Goal: Find specific page/section: Find specific page/section

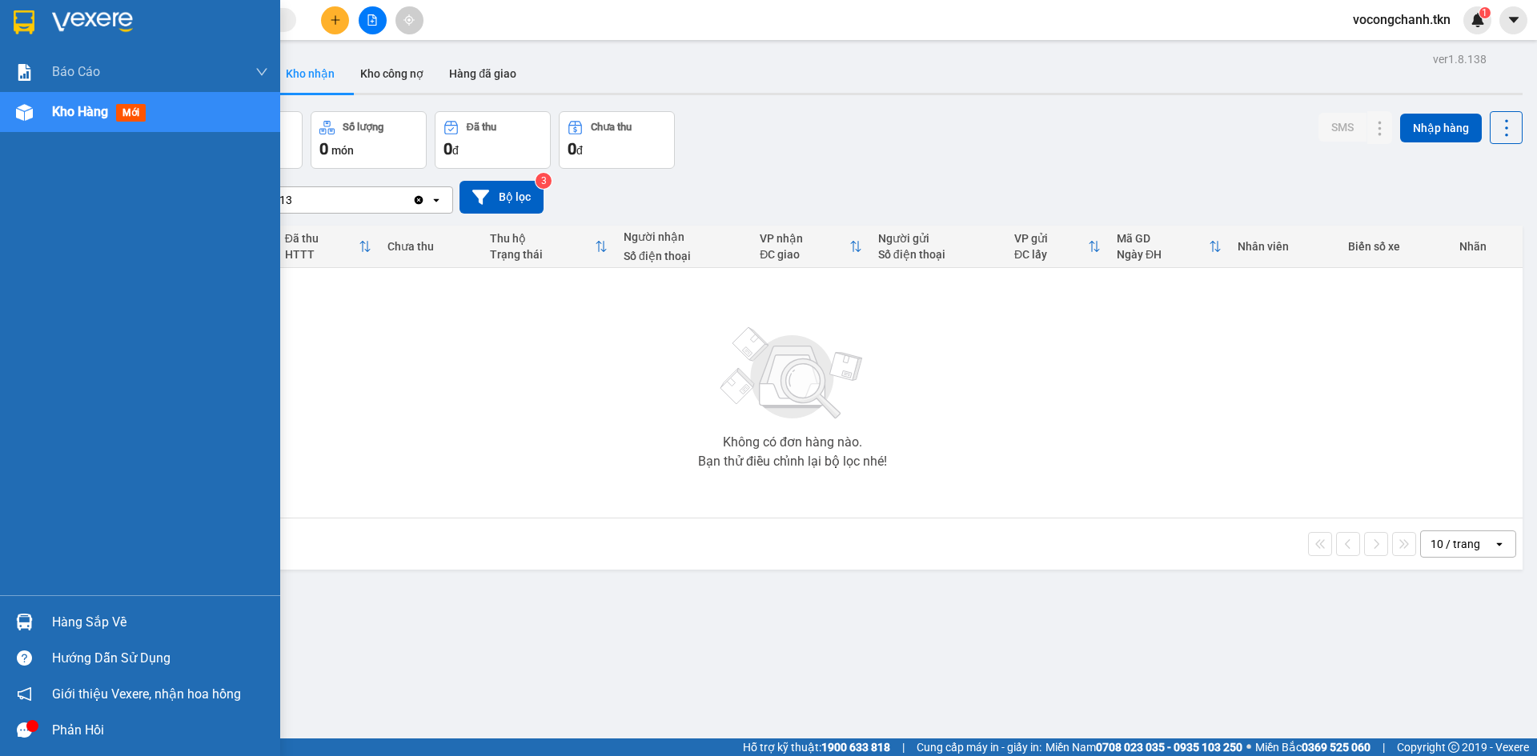
click at [86, 616] on div "Hàng sắp về" at bounding box center [160, 623] width 216 height 24
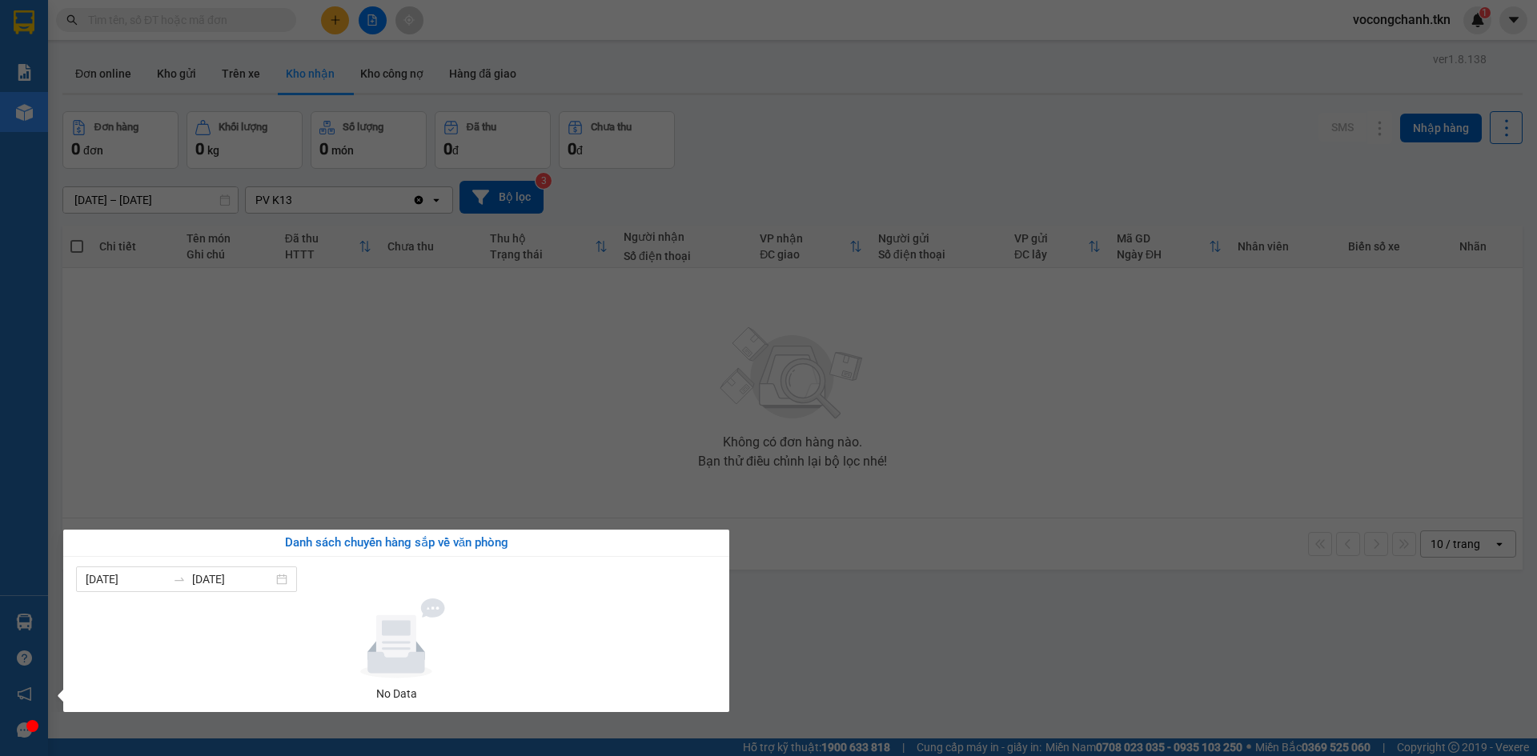
click at [392, 439] on section "Kết quả tìm kiếm ( 0 ) Bộ lọc No Data vocongchanh.tkn 1 Báo cáo Mẫu 1: Báo cáo …" at bounding box center [768, 378] width 1537 height 756
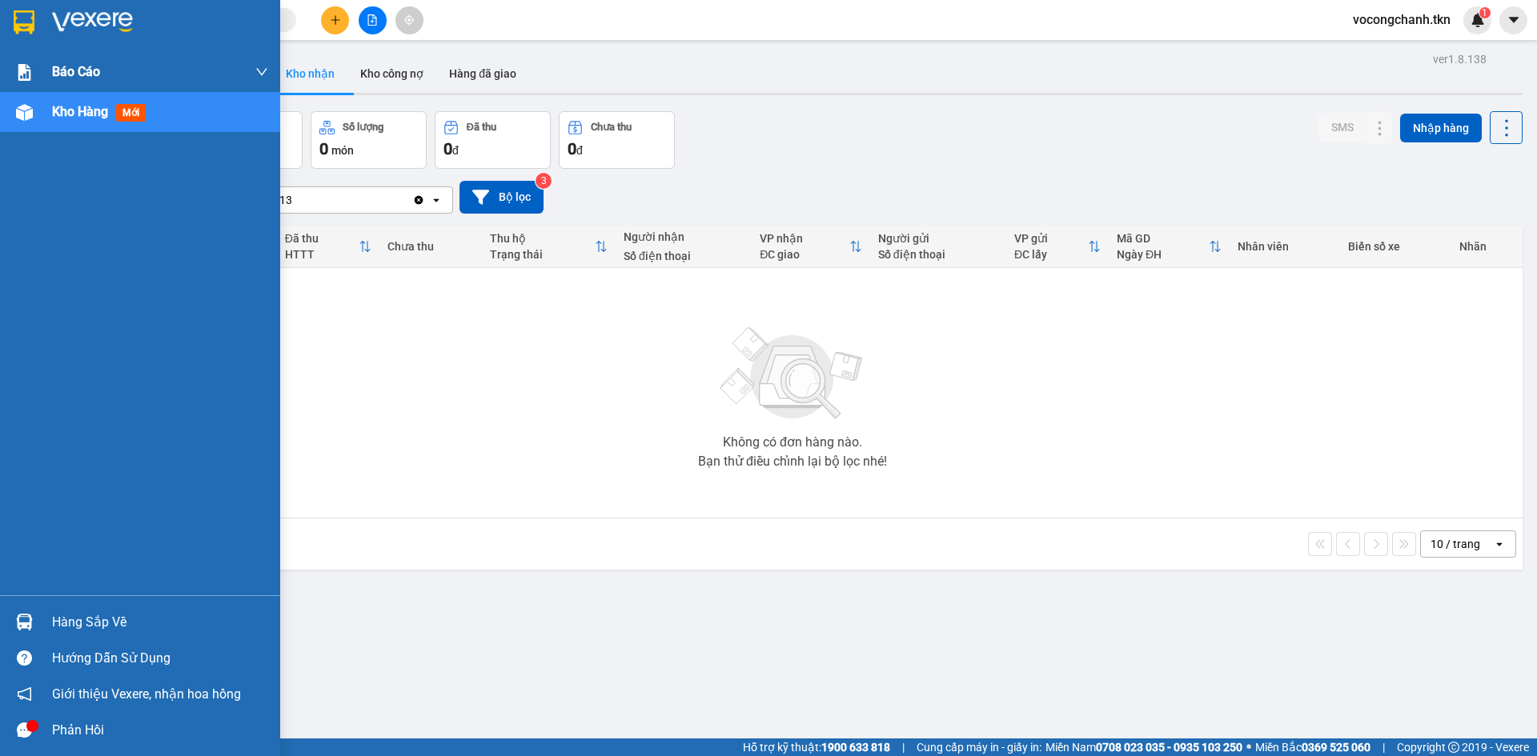
drag, startPoint x: 14, startPoint y: 20, endPoint x: 46, endPoint y: 62, distance: 52.5
click at [16, 21] on img at bounding box center [24, 22] width 21 height 24
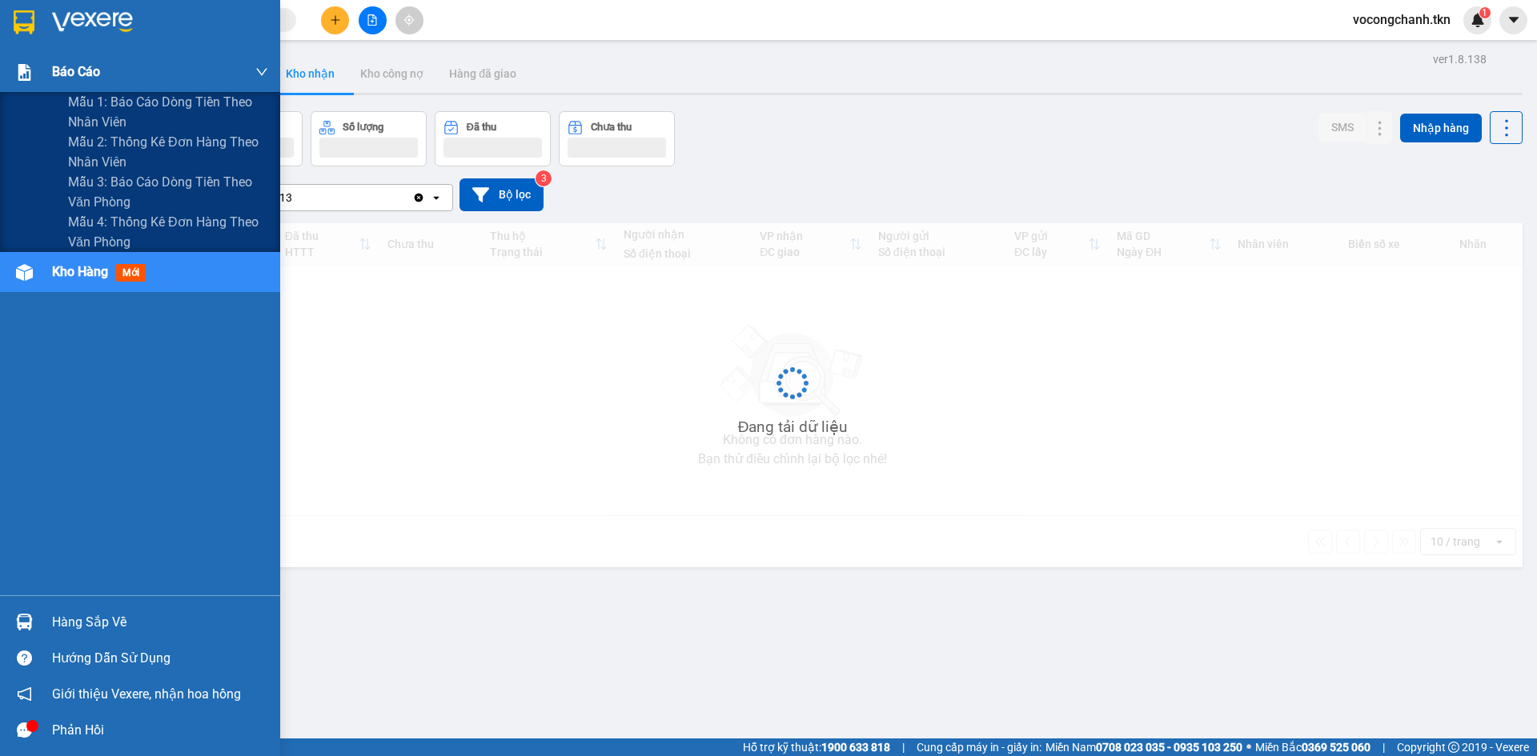
click at [65, 70] on span "Báo cáo" at bounding box center [76, 72] width 48 height 20
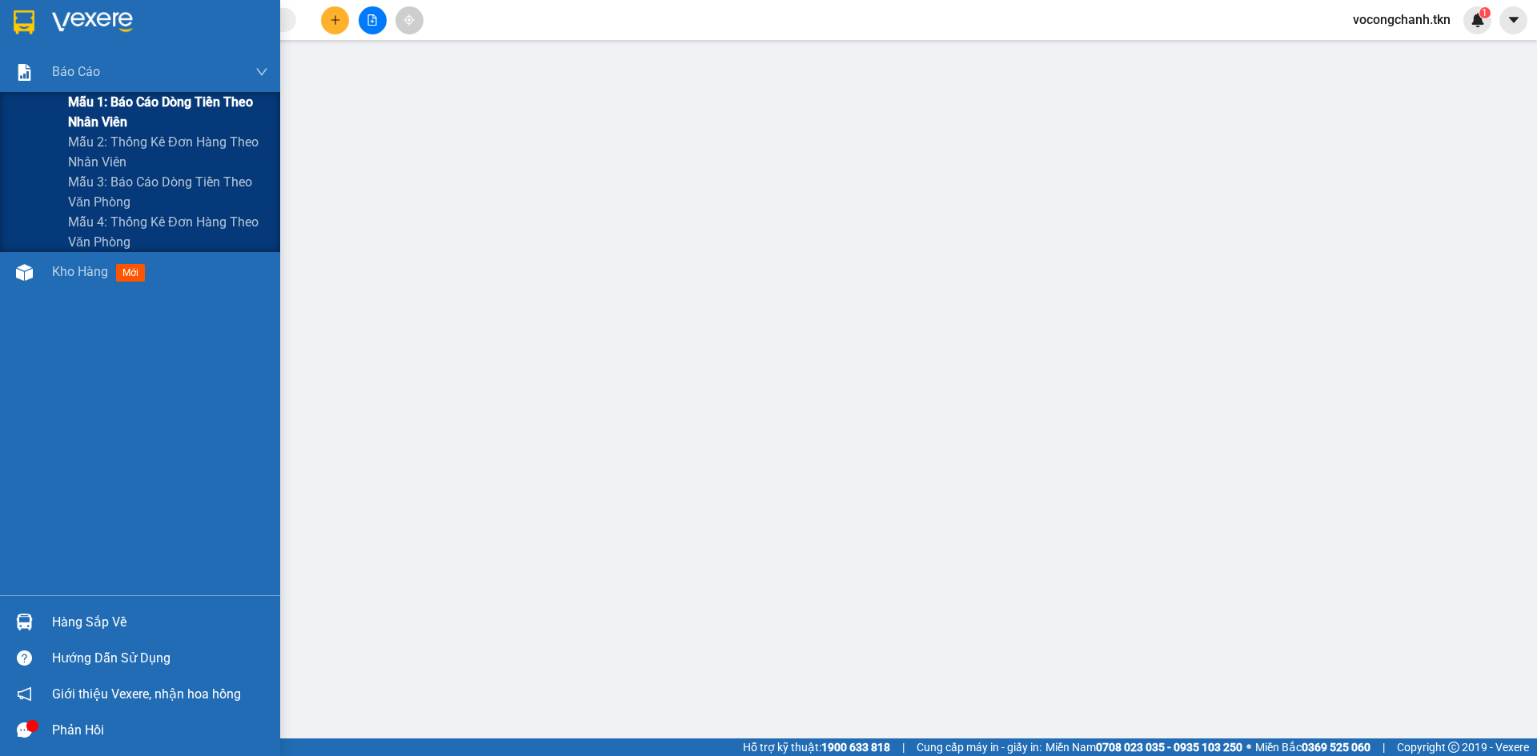
drag, startPoint x: 117, startPoint y: 106, endPoint x: 208, endPoint y: 106, distance: 91.2
click at [118, 106] on span "Mẫu 1: Báo cáo dòng tiền theo nhân viên" at bounding box center [168, 112] width 200 height 40
